Goal: Transaction & Acquisition: Purchase product/service

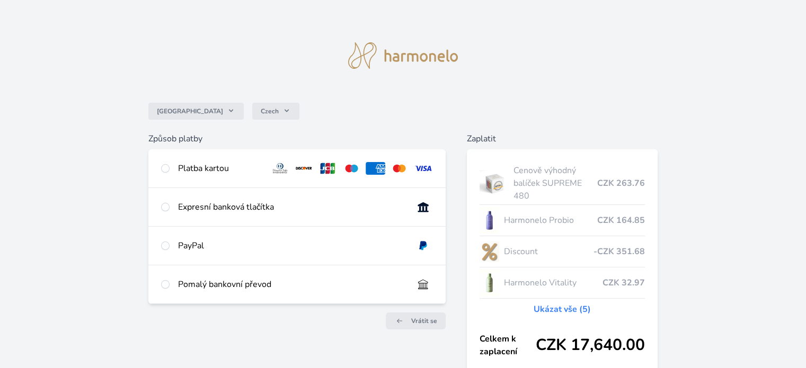
click at [228, 173] on div "Platba kartou" at bounding box center [220, 168] width 84 height 13
radio input "true"
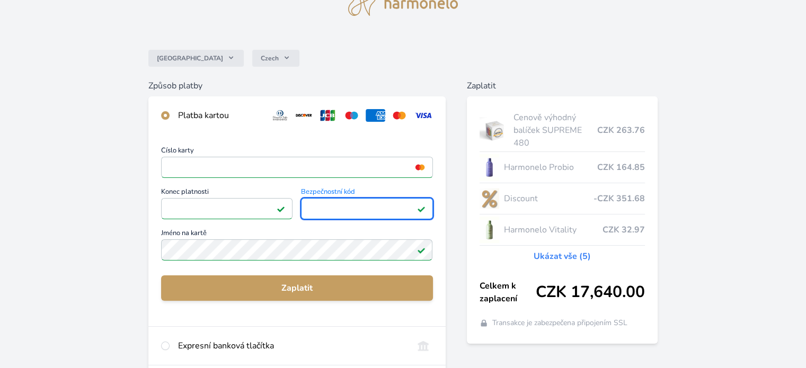
scroll to position [106, 0]
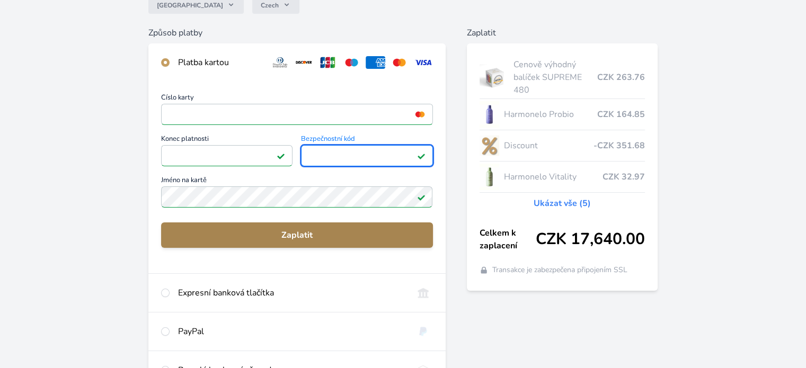
click at [288, 243] on button "Zaplatit" at bounding box center [296, 235] width 271 height 25
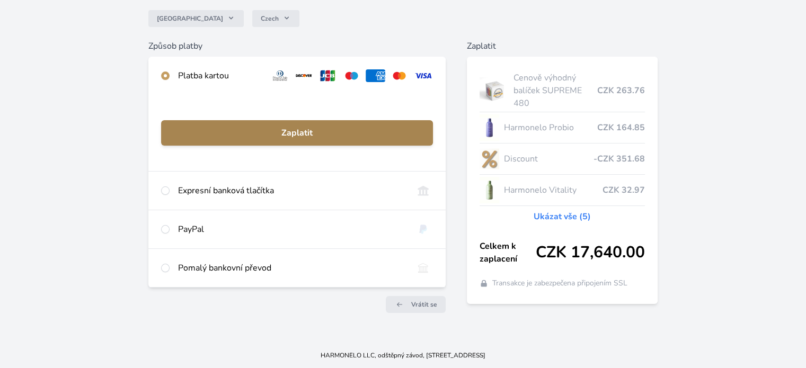
scroll to position [92, 0]
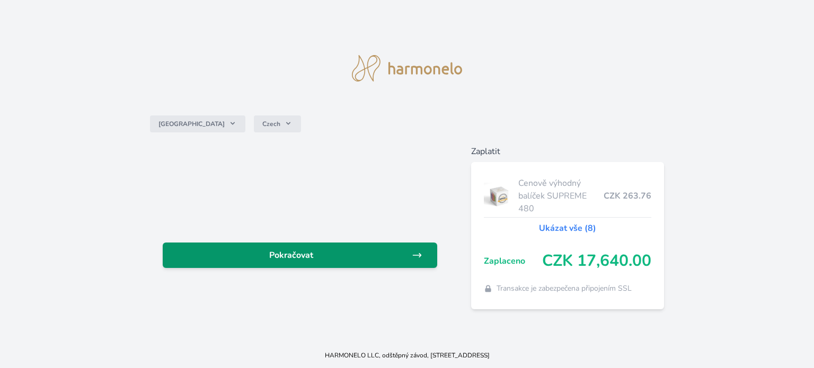
click at [341, 262] on span "Pokračovat" at bounding box center [291, 255] width 241 height 13
